Goal: Task Accomplishment & Management: Complete application form

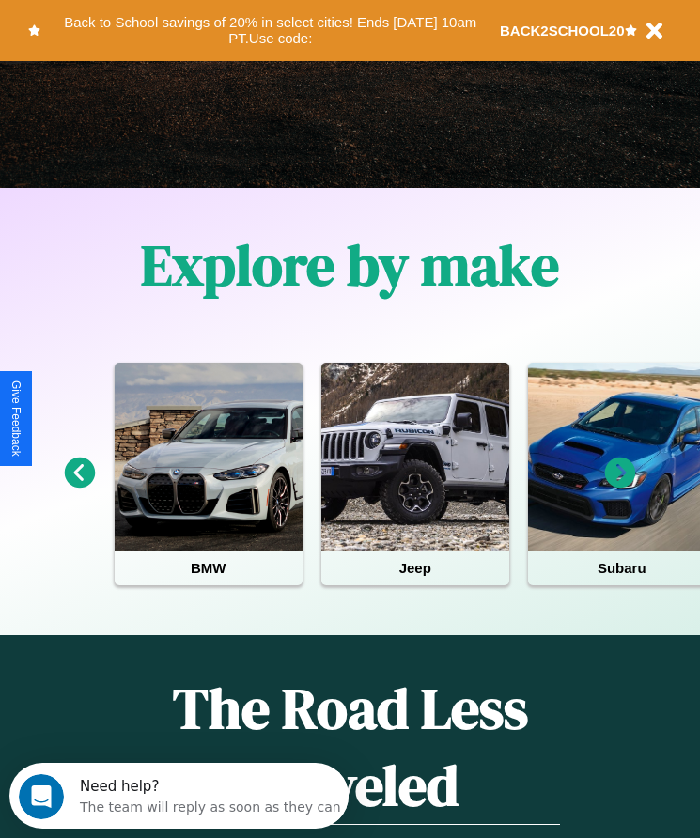
scroll to position [314, 0]
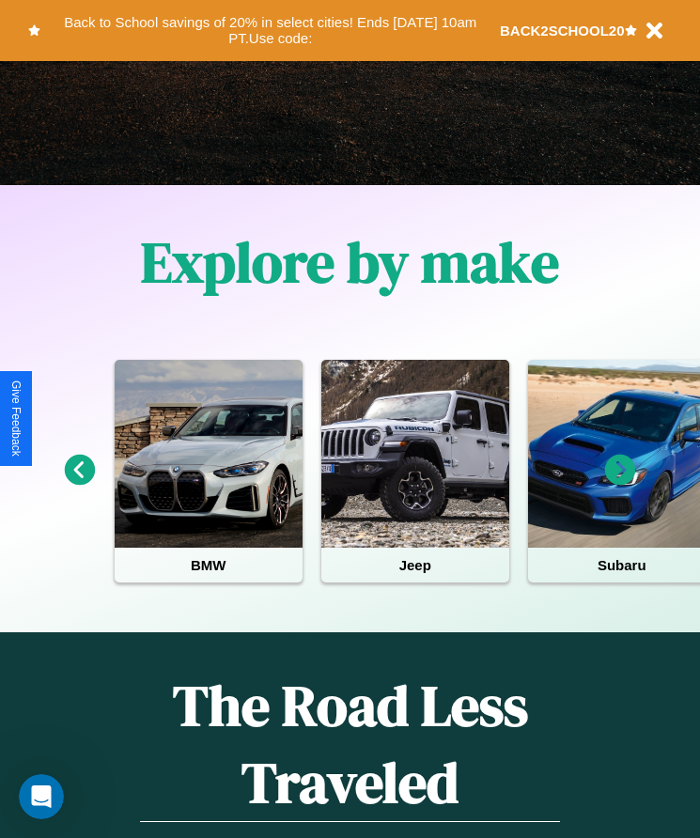
click at [620, 483] on icon at bounding box center [620, 470] width 31 height 31
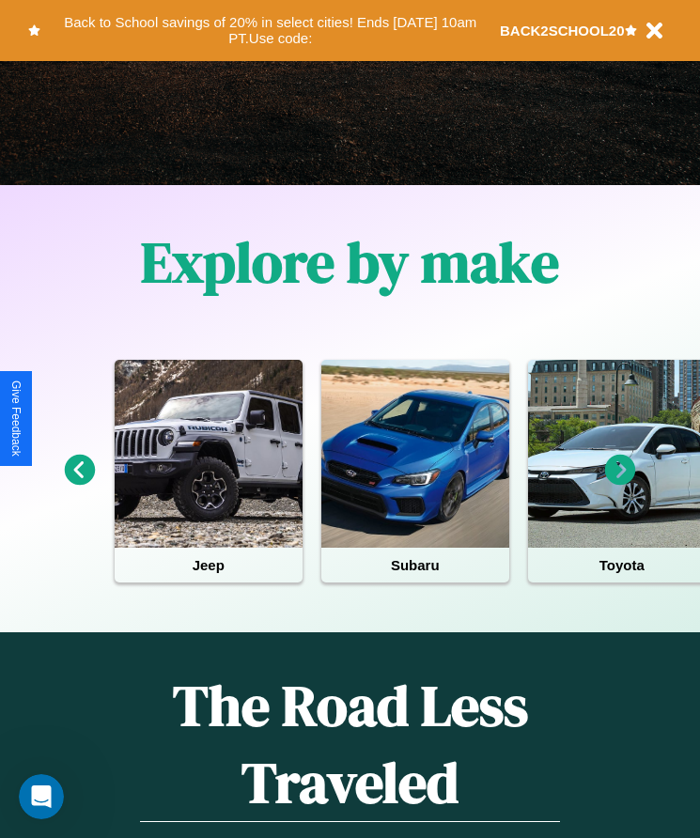
click at [620, 483] on icon at bounding box center [620, 470] width 31 height 31
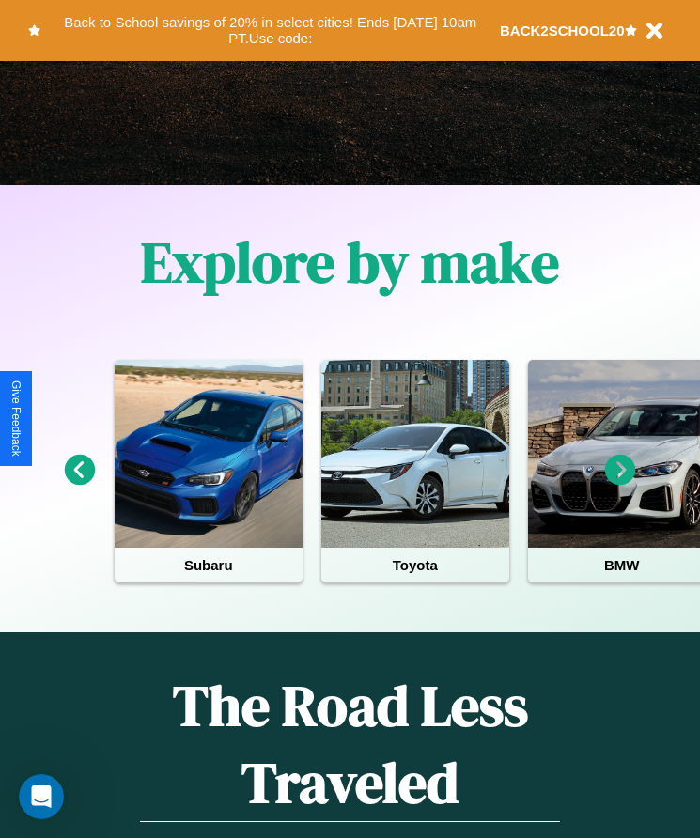
click at [620, 483] on icon at bounding box center [620, 470] width 31 height 31
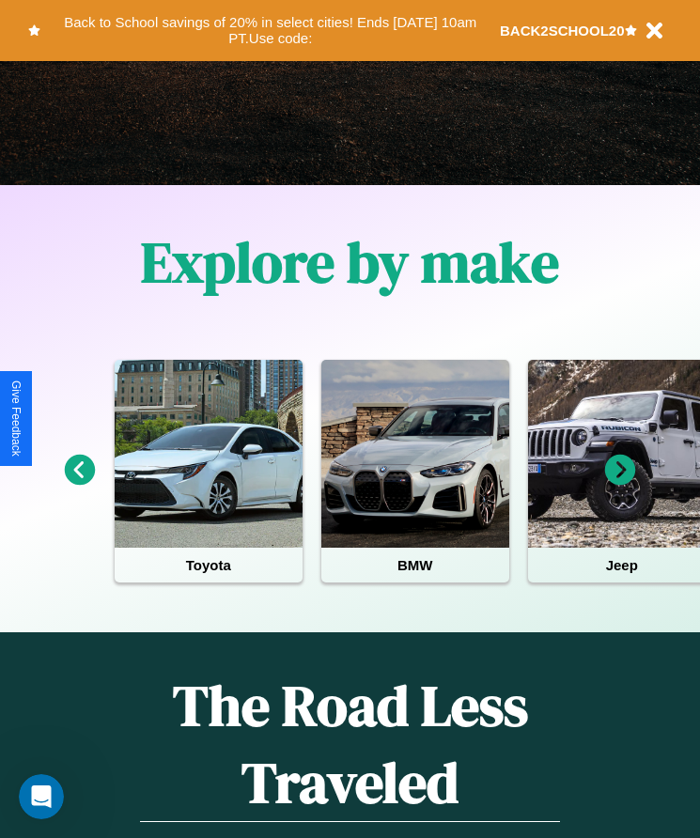
click at [620, 483] on icon at bounding box center [620, 470] width 31 height 31
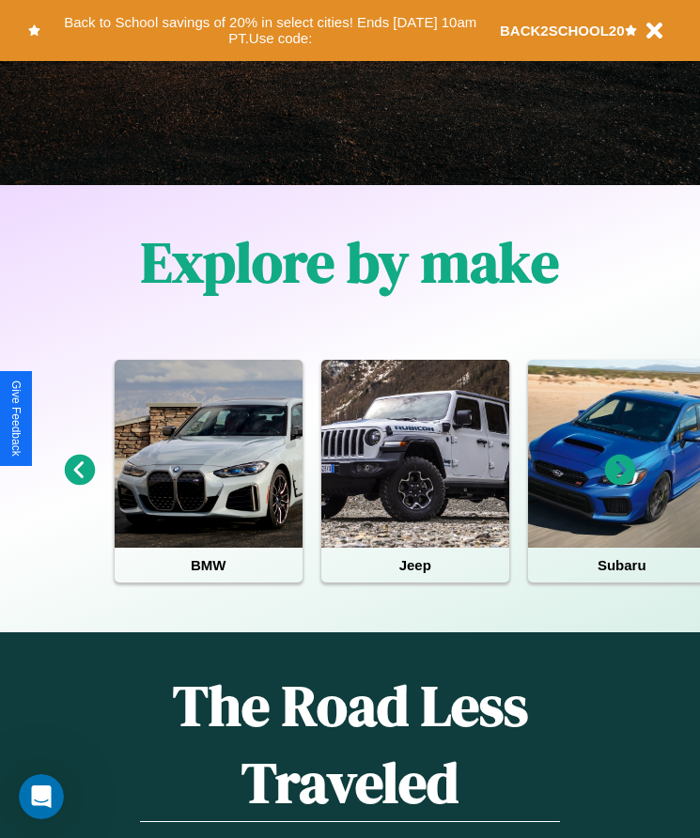
click at [620, 483] on icon at bounding box center [620, 470] width 31 height 31
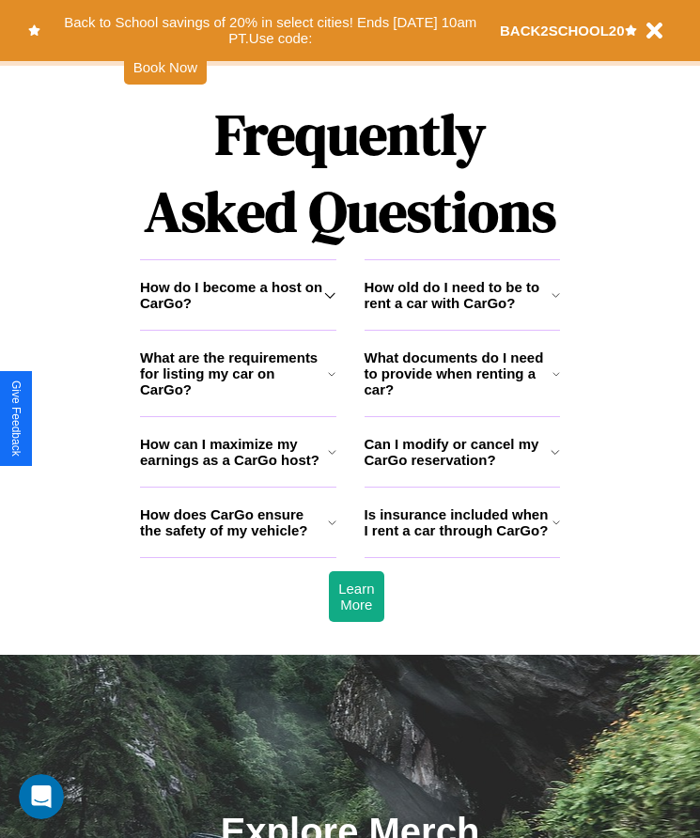
scroll to position [2451, 0]
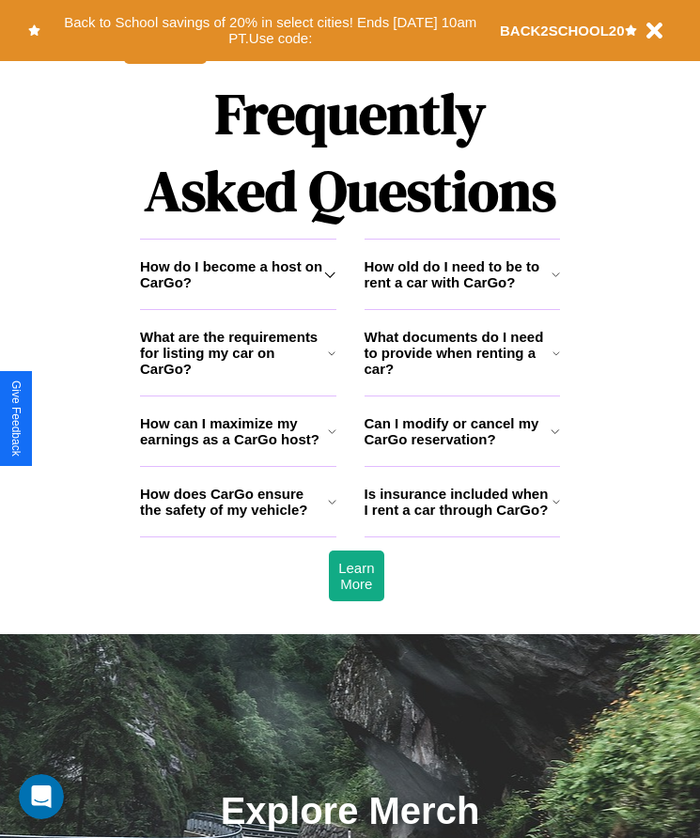
click at [238, 290] on h3 "How do I become a host on CarGo?" at bounding box center [232, 274] width 184 height 32
click at [555, 439] on icon at bounding box center [555, 431] width 9 height 15
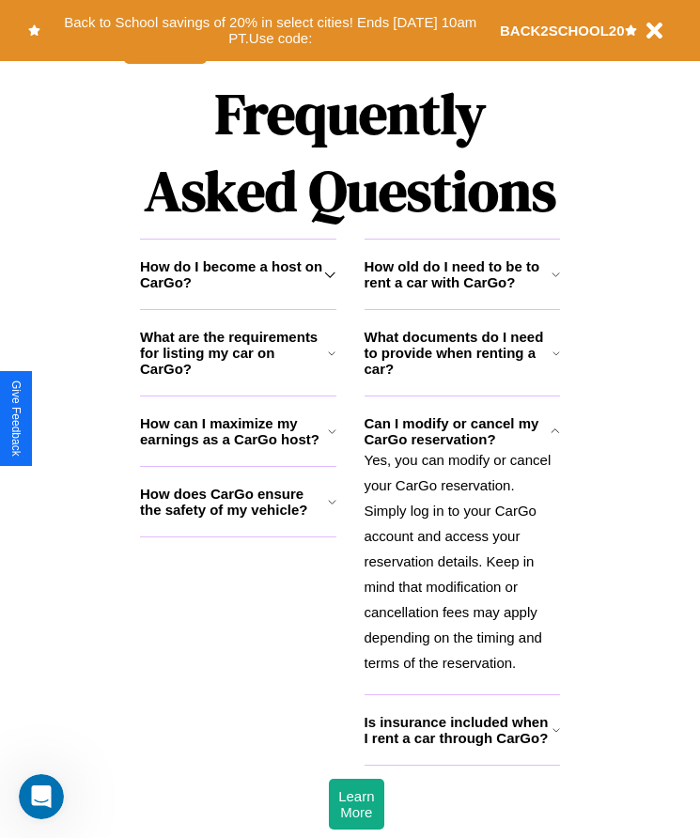
click at [556, 361] on icon at bounding box center [557, 353] width 8 height 15
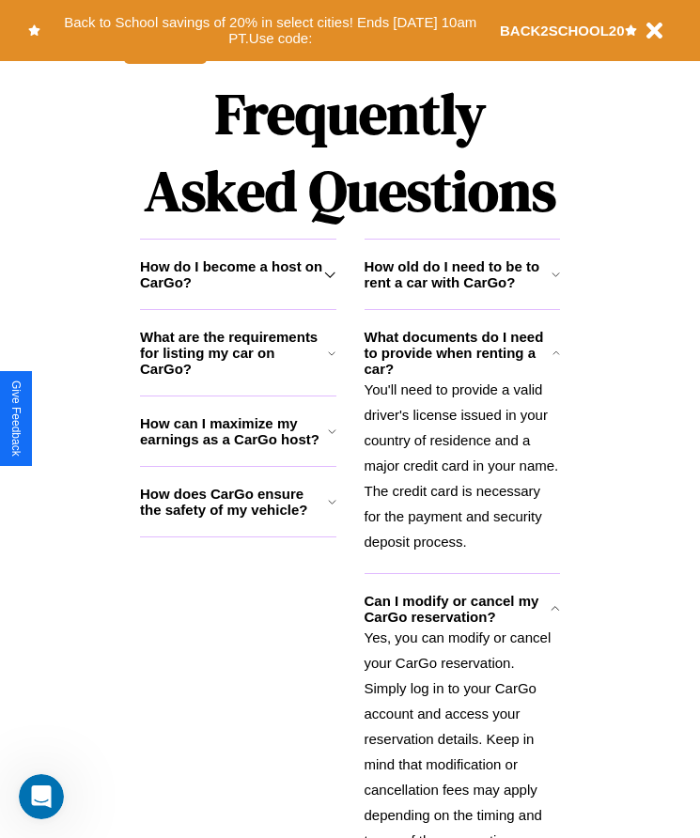
click at [555, 282] on icon at bounding box center [556, 274] width 8 height 15
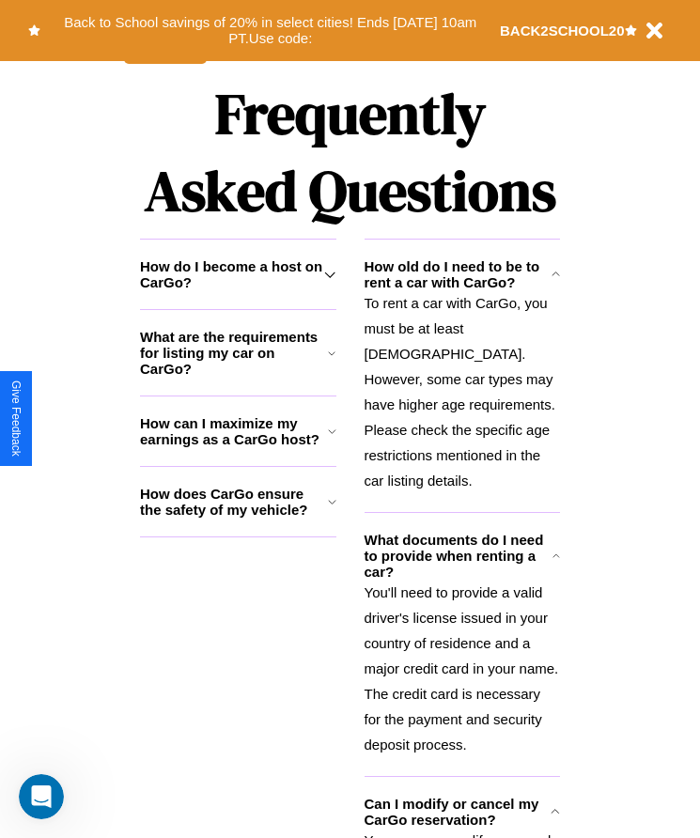
click at [238, 518] on h3 "How does CarGo ensure the safety of my vehicle?" at bounding box center [234, 502] width 188 height 32
click at [555, 282] on icon at bounding box center [556, 274] width 8 height 15
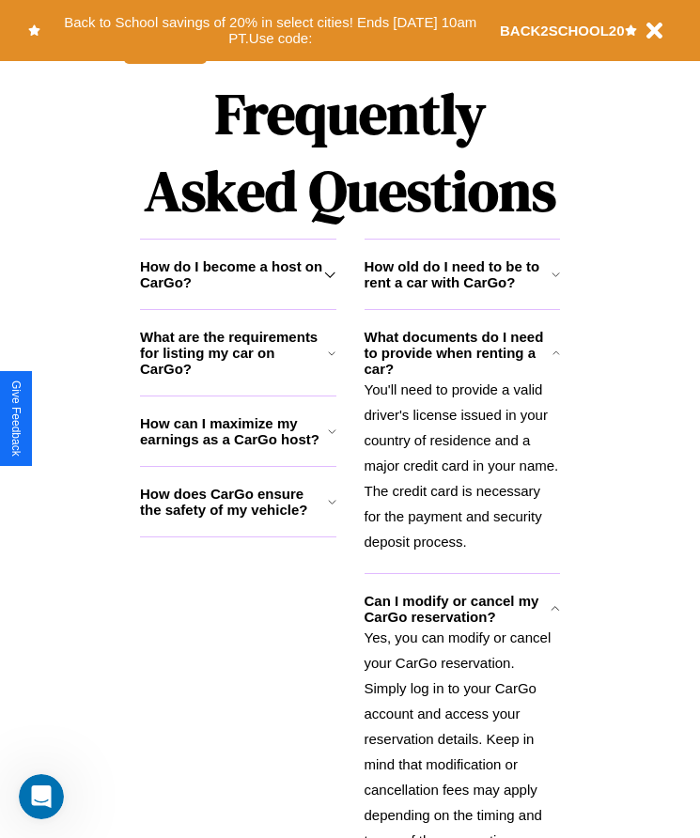
click at [238, 518] on h3 "How does CarGo ensure the safety of my vehicle?" at bounding box center [234, 502] width 188 height 32
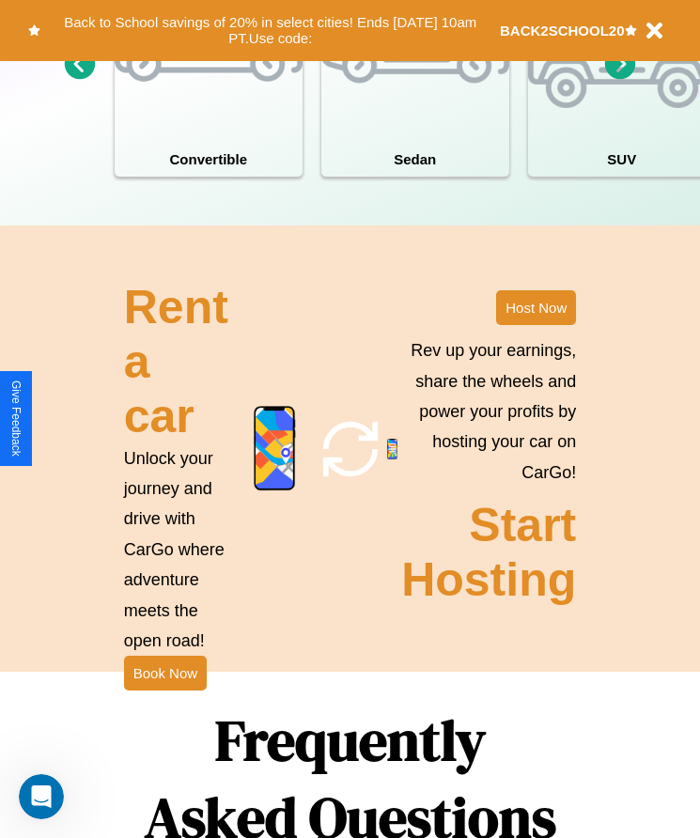
scroll to position [1743, 0]
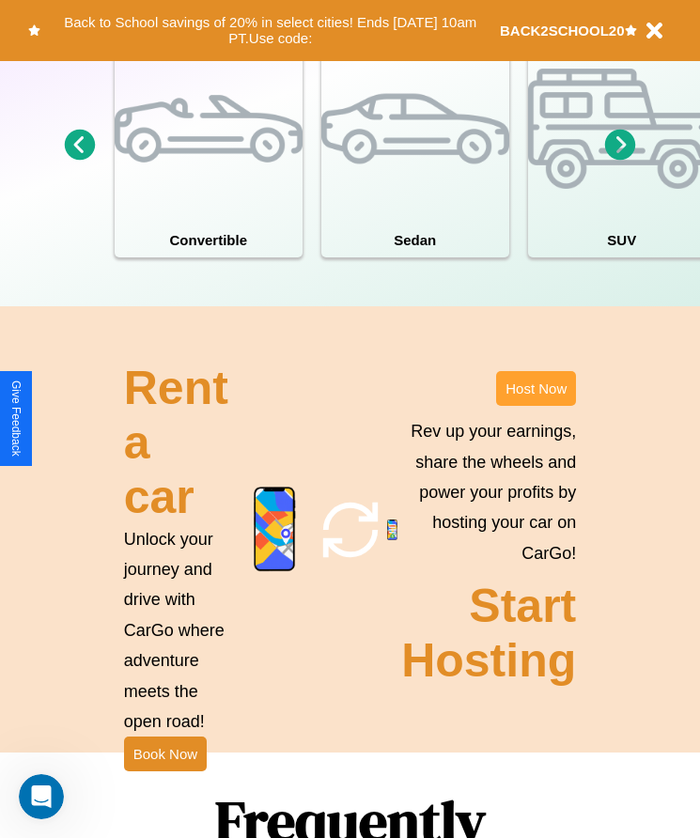
click at [536, 406] on button "Host Now" at bounding box center [536, 388] width 80 height 35
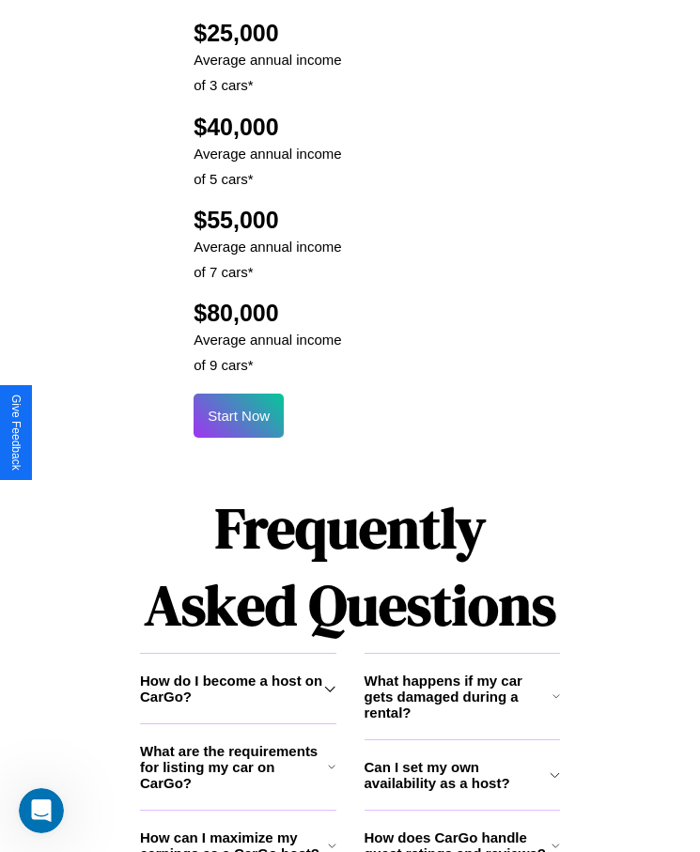
scroll to position [2479, 0]
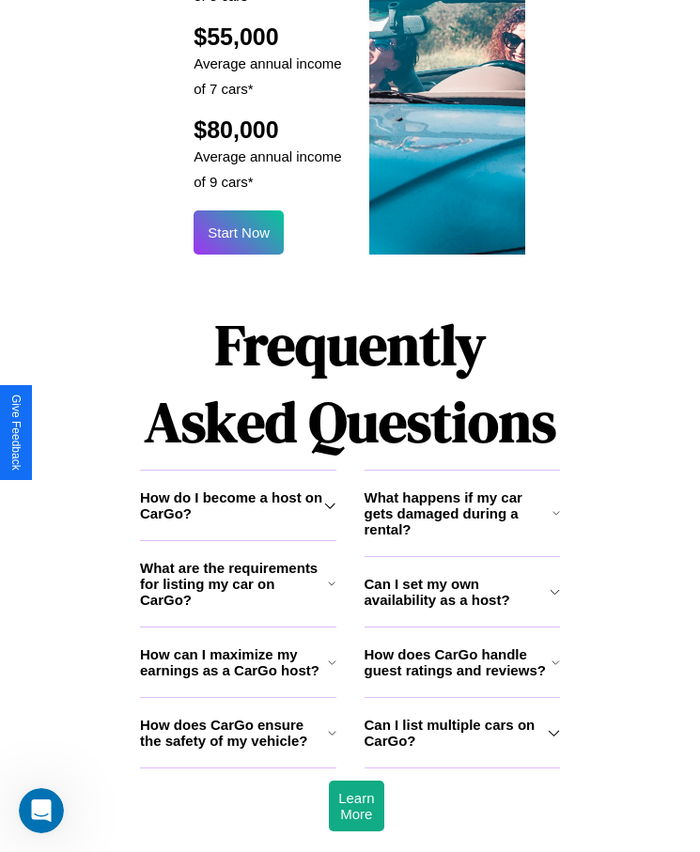
click at [332, 655] on icon at bounding box center [332, 662] width 8 height 15
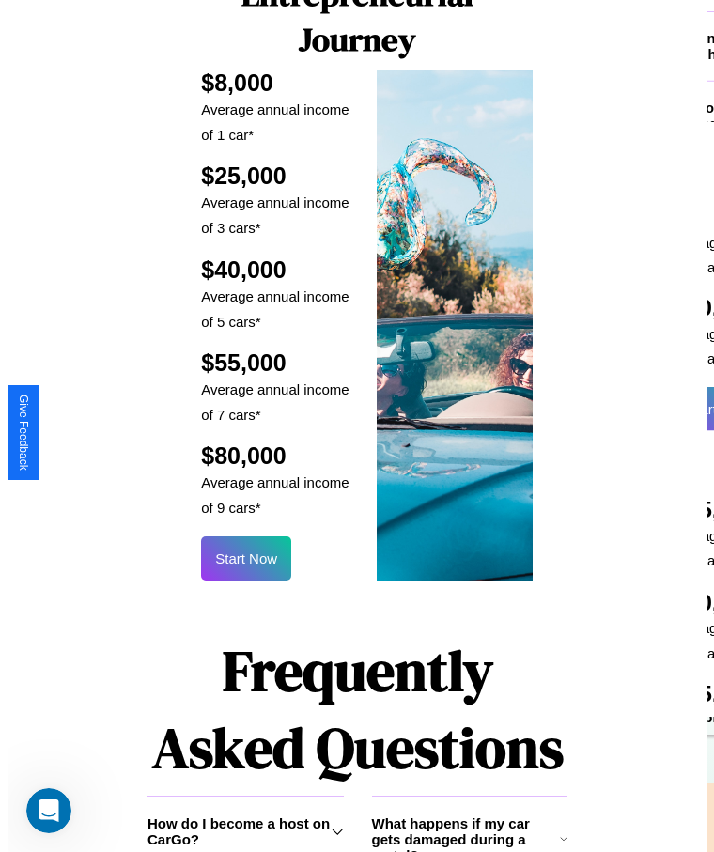
scroll to position [2260, 0]
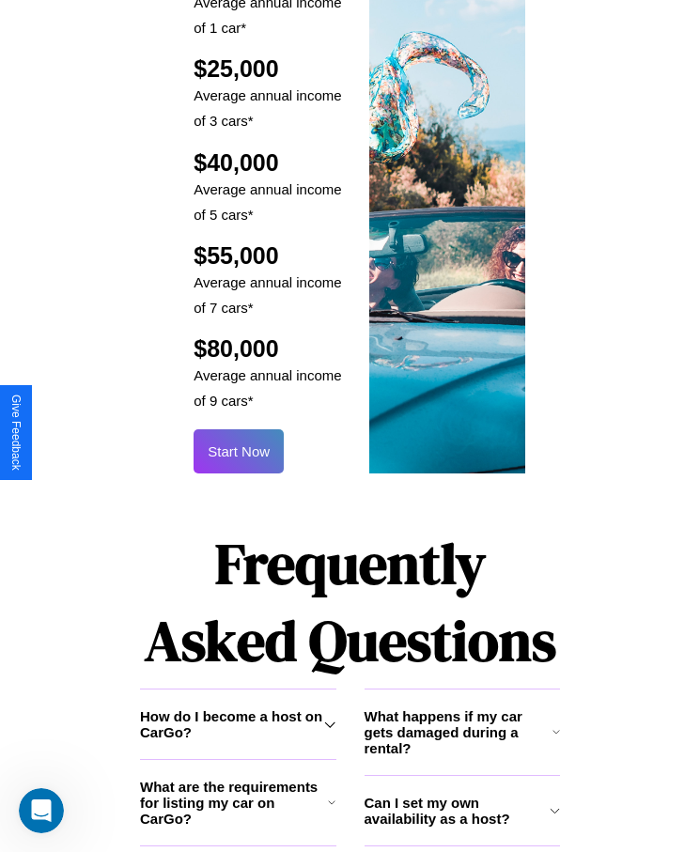
click at [239, 430] on button "Start Now" at bounding box center [239, 452] width 90 height 44
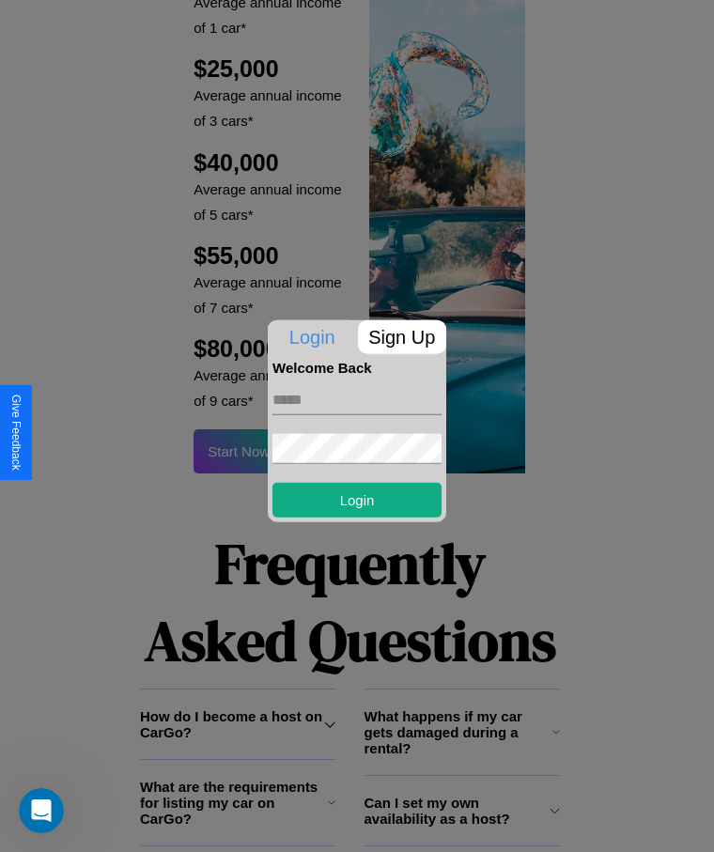
click at [357, 399] on input "text" at bounding box center [357, 399] width 169 height 30
type input "**********"
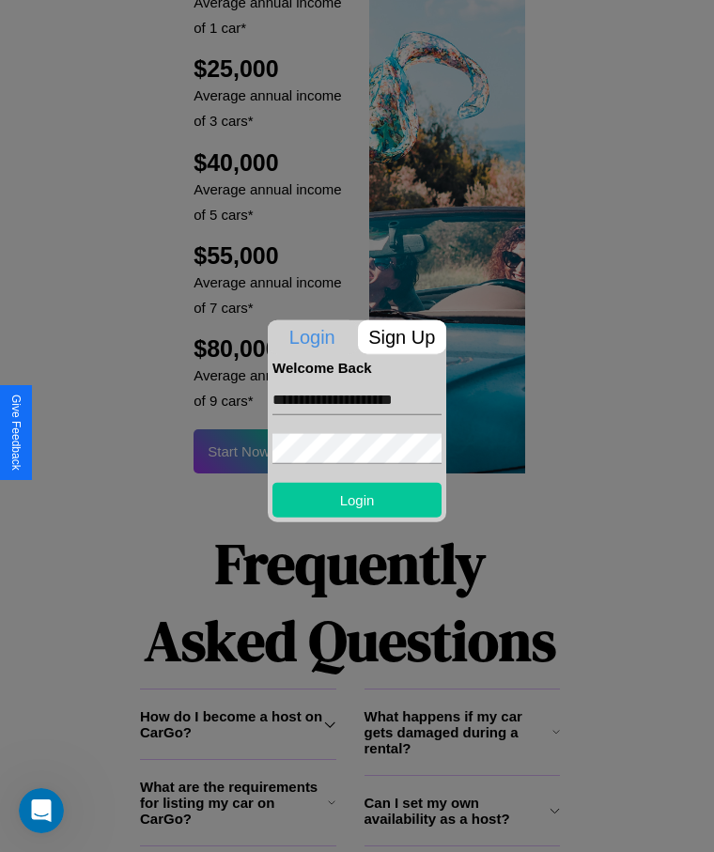
click at [357, 499] on button "Login" at bounding box center [357, 499] width 169 height 35
